Goal: Task Accomplishment & Management: Use online tool/utility

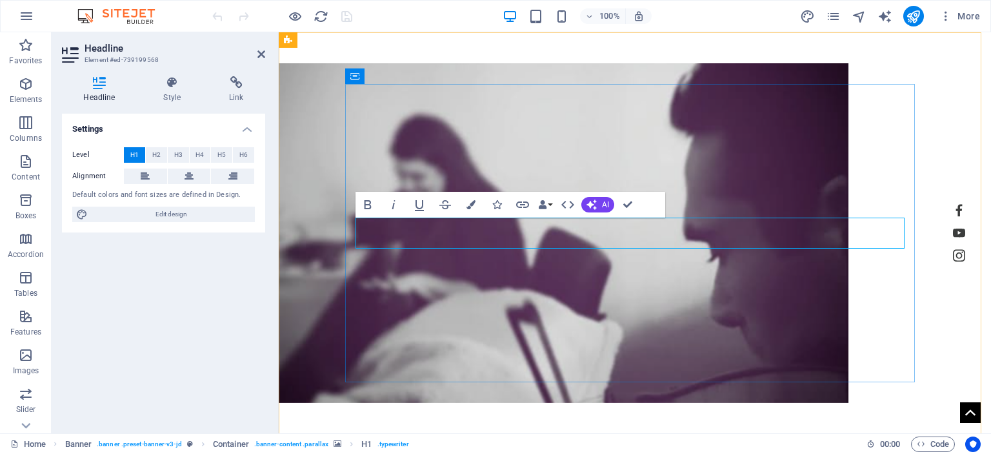
drag, startPoint x: 764, startPoint y: 230, endPoint x: 501, endPoint y: 235, distance: 263.4
copy span "| [DOMAIN_NAME]"
click at [591, 301] on figure at bounding box center [564, 233] width 570 height 340
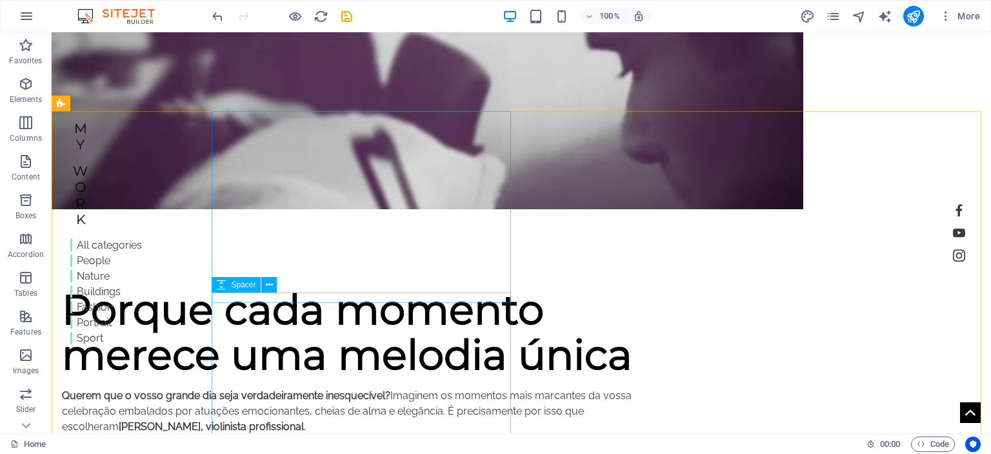
scroll to position [258, 0]
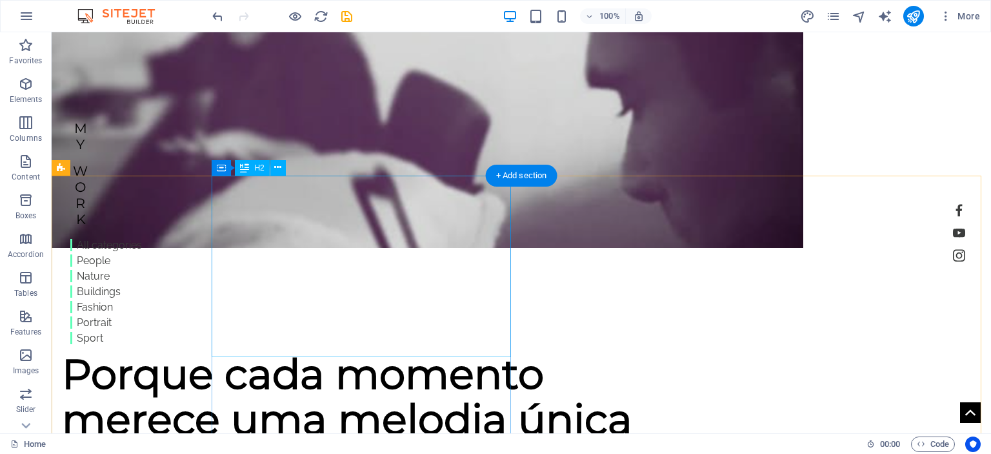
click at [231, 351] on div "Porque cada momento merece uma melodia única" at bounding box center [366, 396] width 609 height 91
click at [227, 351] on div "Porque cada momento merece uma melodia única" at bounding box center [366, 396] width 609 height 91
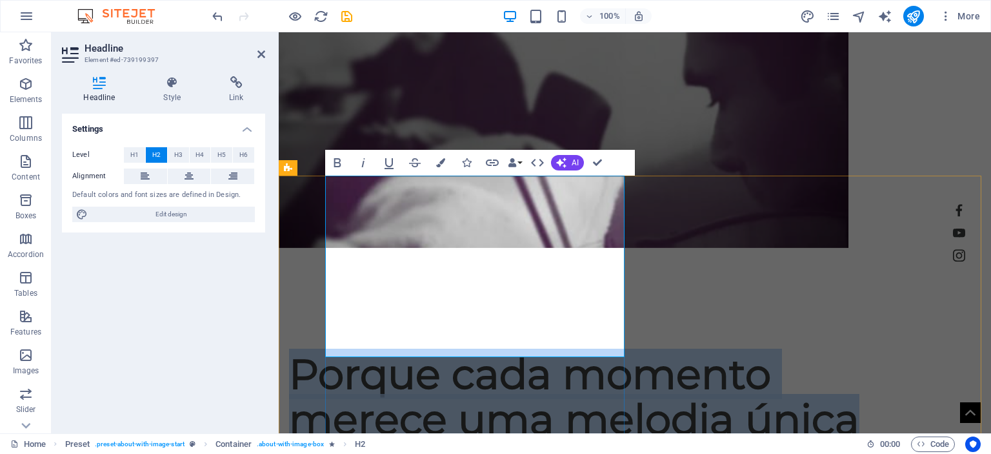
click at [336, 351] on h2 "Porque cada momento merece uma melodia única" at bounding box center [593, 396] width 609 height 91
drag, startPoint x: 334, startPoint y: 198, endPoint x: 609, endPoint y: 327, distance: 303.5
click at [609, 351] on h2 "Porque cada momento merece uma melodia única" at bounding box center [593, 396] width 609 height 91
copy h2 "Porque cada momento merece uma melodia única"
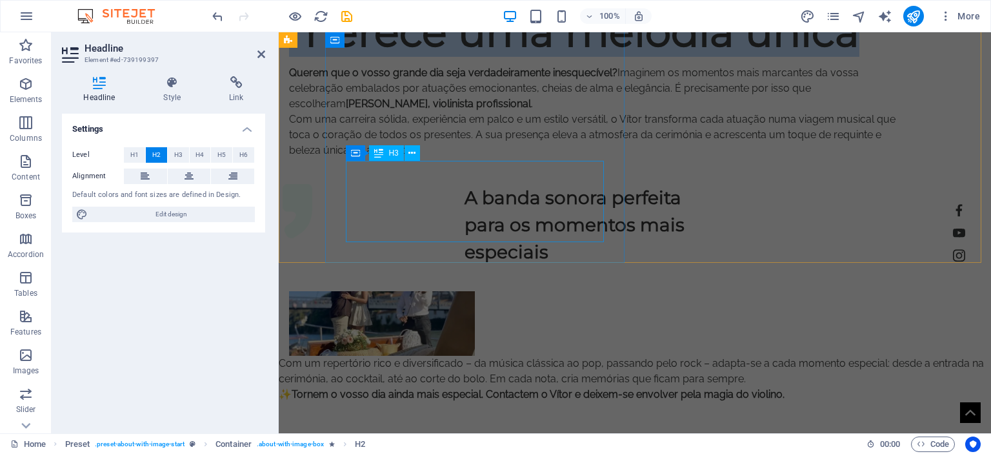
scroll to position [452, 0]
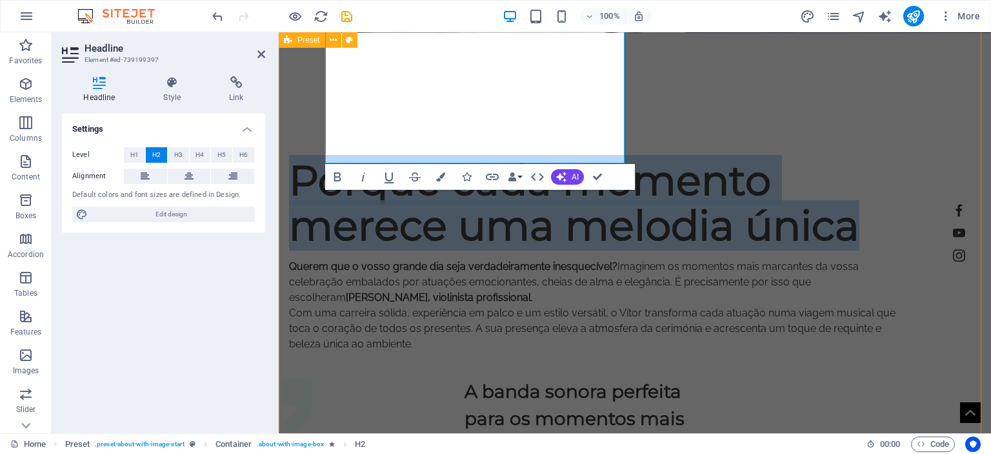
click at [312, 327] on div "Porque cada momento merece uma melodia única Querem que o vosso grande dia seja…" at bounding box center [635, 354] width 713 height 392
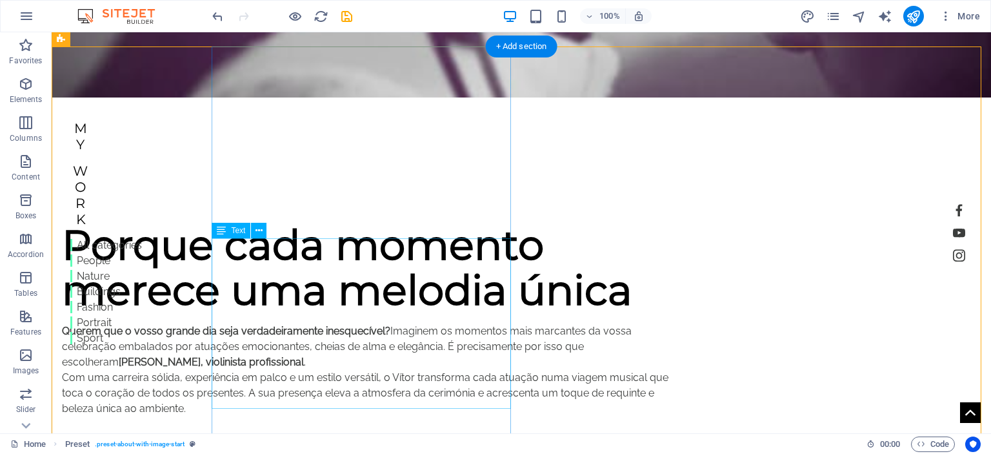
scroll to position [516, 0]
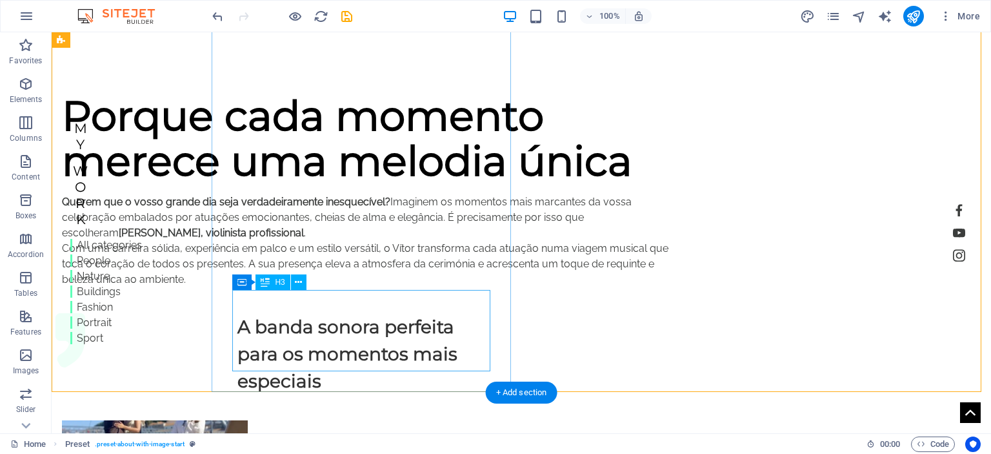
click at [263, 313] on div "A banda sonora perfeita para os momentos mais especiais" at bounding box center [367, 353] width 258 height 81
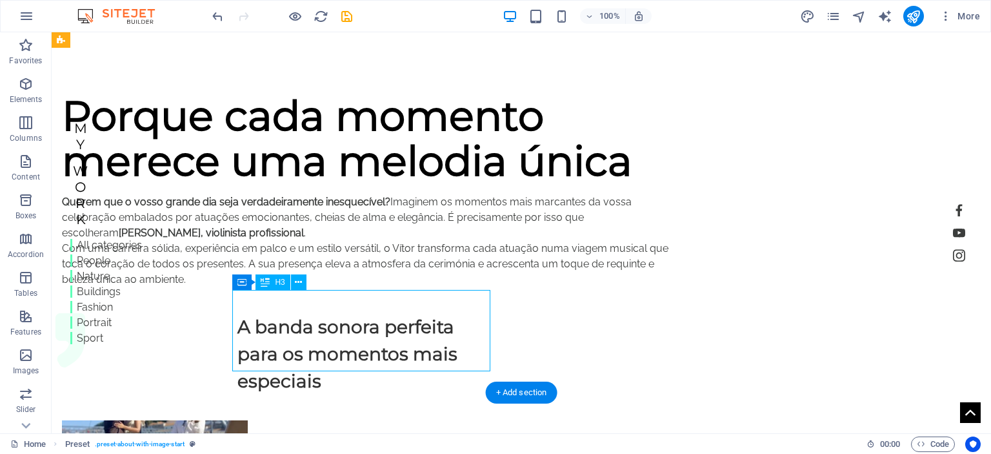
click at [263, 313] on div "A banda sonora perfeita para os momentos mais especiais" at bounding box center [367, 353] width 258 height 81
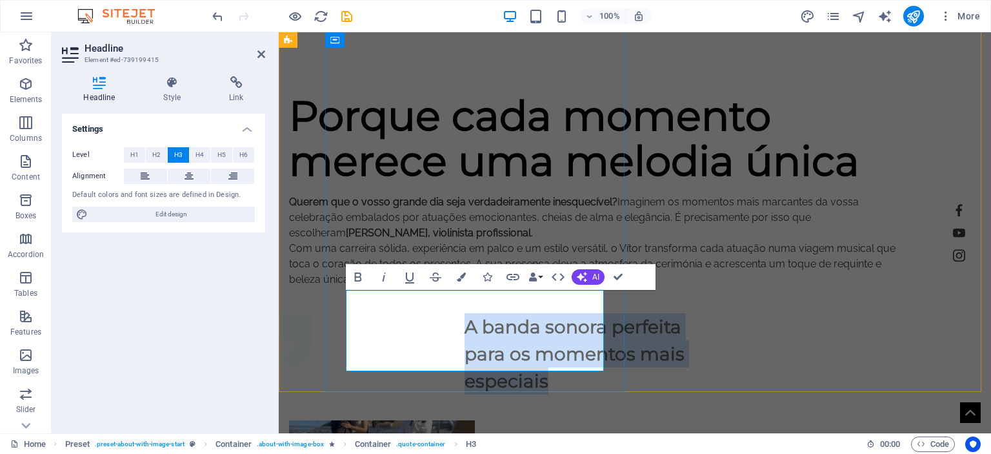
drag, startPoint x: 437, startPoint y: 362, endPoint x: 348, endPoint y: 299, distance: 109.3
click at [465, 313] on h3 "A banda sonora perfeita para os momentos mais especiais" at bounding box center [594, 353] width 258 height 81
copy h3 "A banda sonora perfeita para os momentos mais especiais"
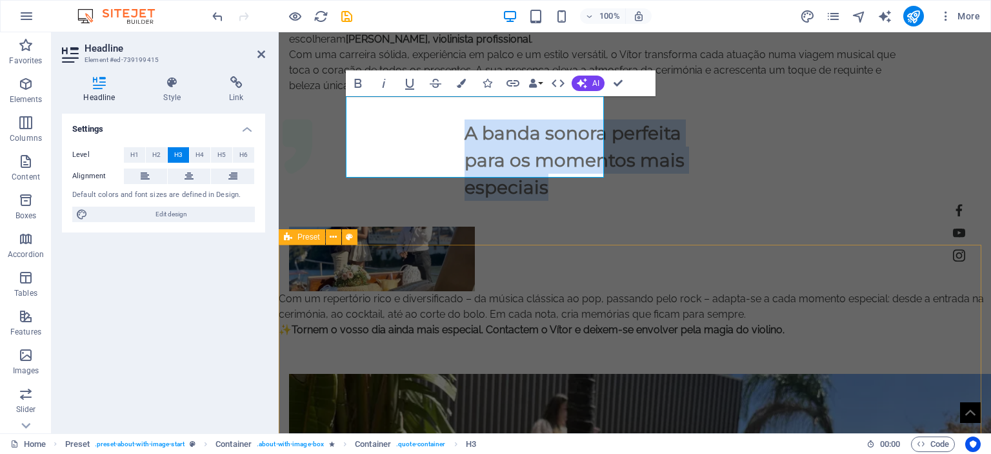
scroll to position [904, 0]
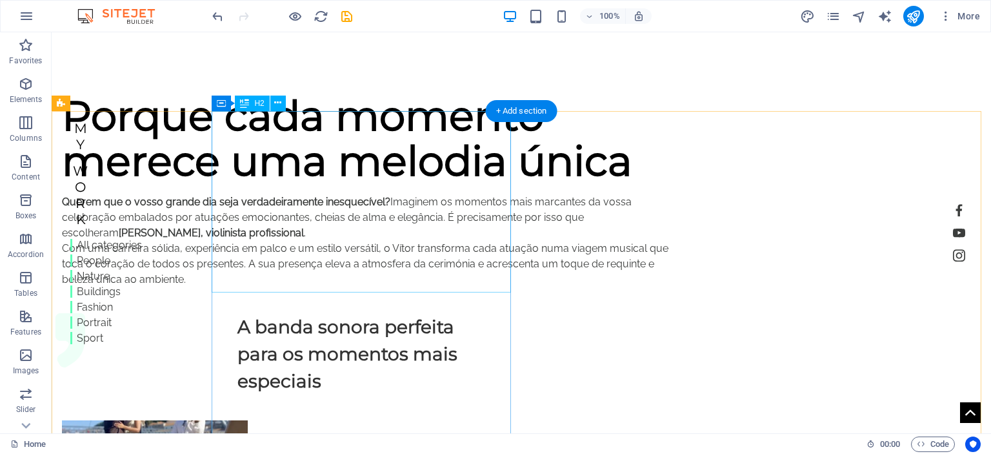
scroll to position [323, 0]
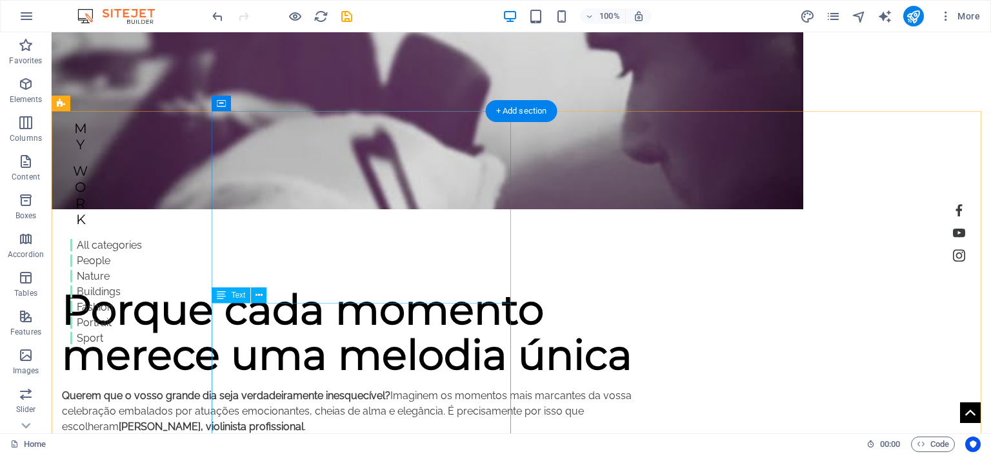
click at [216, 388] on div "Querem que o vosso grande dia seja verdadeiramente inesquecível? Imaginem os mo…" at bounding box center [366, 442] width 609 height 108
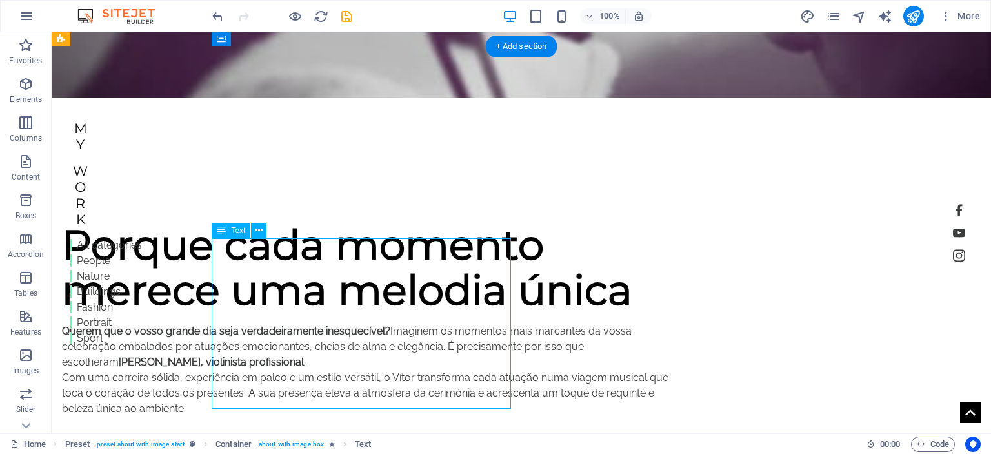
click at [218, 323] on div "Querem que o vosso grande dia seja verdadeiramente inesquecível? Imaginem os mo…" at bounding box center [366, 377] width 609 height 108
drag, startPoint x: 166, startPoint y: 214, endPoint x: 217, endPoint y: 246, distance: 60.4
click at [217, 246] on div "H1 Banner Container Image Preset Container H2 Container Text Spacer Container H…" at bounding box center [522, 232] width 940 height 401
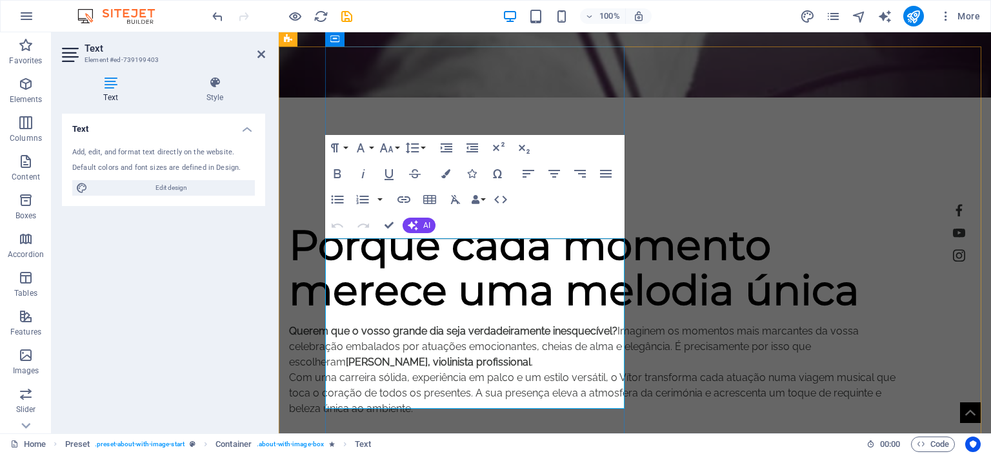
click at [521, 370] on p "Com uma carreira sólida, experiência em palco e um estilo versátil, o Vítor tra…" at bounding box center [593, 393] width 609 height 46
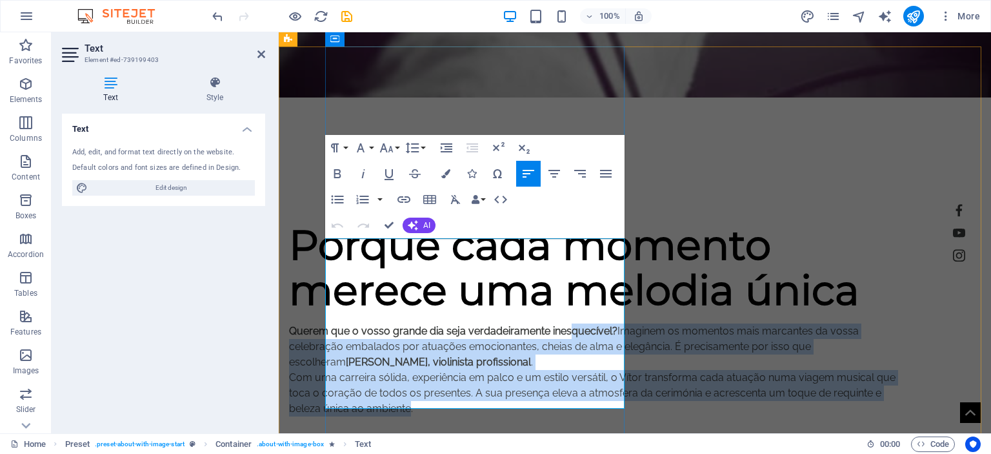
drag, startPoint x: 497, startPoint y: 384, endPoint x: 344, endPoint y: 261, distance: 196.5
click at [344, 323] on div "Querem que o vosso grande dia seja verdadeiramente inesquecível? Imaginem os mo…" at bounding box center [593, 377] width 609 height 108
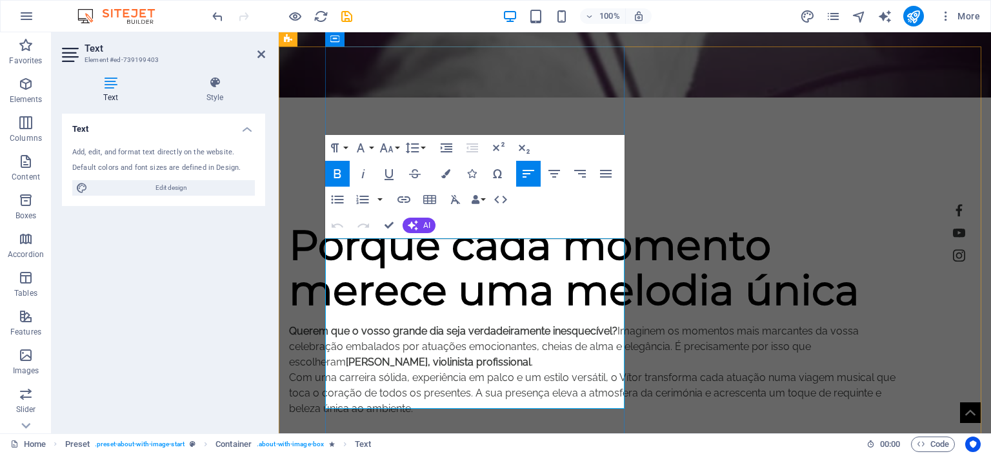
drag, startPoint x: 541, startPoint y: 406, endPoint x: 534, endPoint y: 400, distance: 9.1
click at [537, 416] on p at bounding box center [593, 423] width 609 height 15
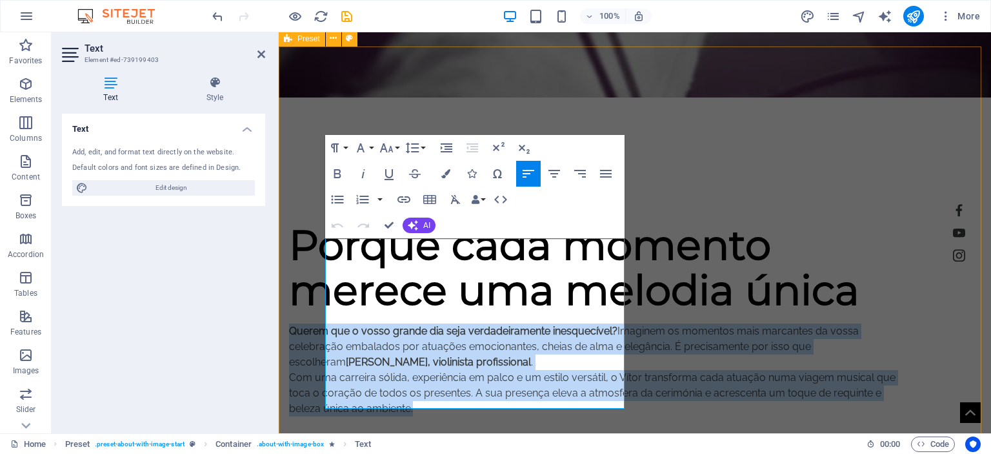
drag, startPoint x: 525, startPoint y: 389, endPoint x: 324, endPoint y: 247, distance: 246.1
click at [324, 247] on div "Porque cada momento merece uma melodia única Querem que o vosso grande dia seja…" at bounding box center [635, 418] width 713 height 392
copy div "Querem que o vosso grande dia seja verdadeiramente inesquecível? Imaginem os mo…"
